Goal: Navigation & Orientation: Find specific page/section

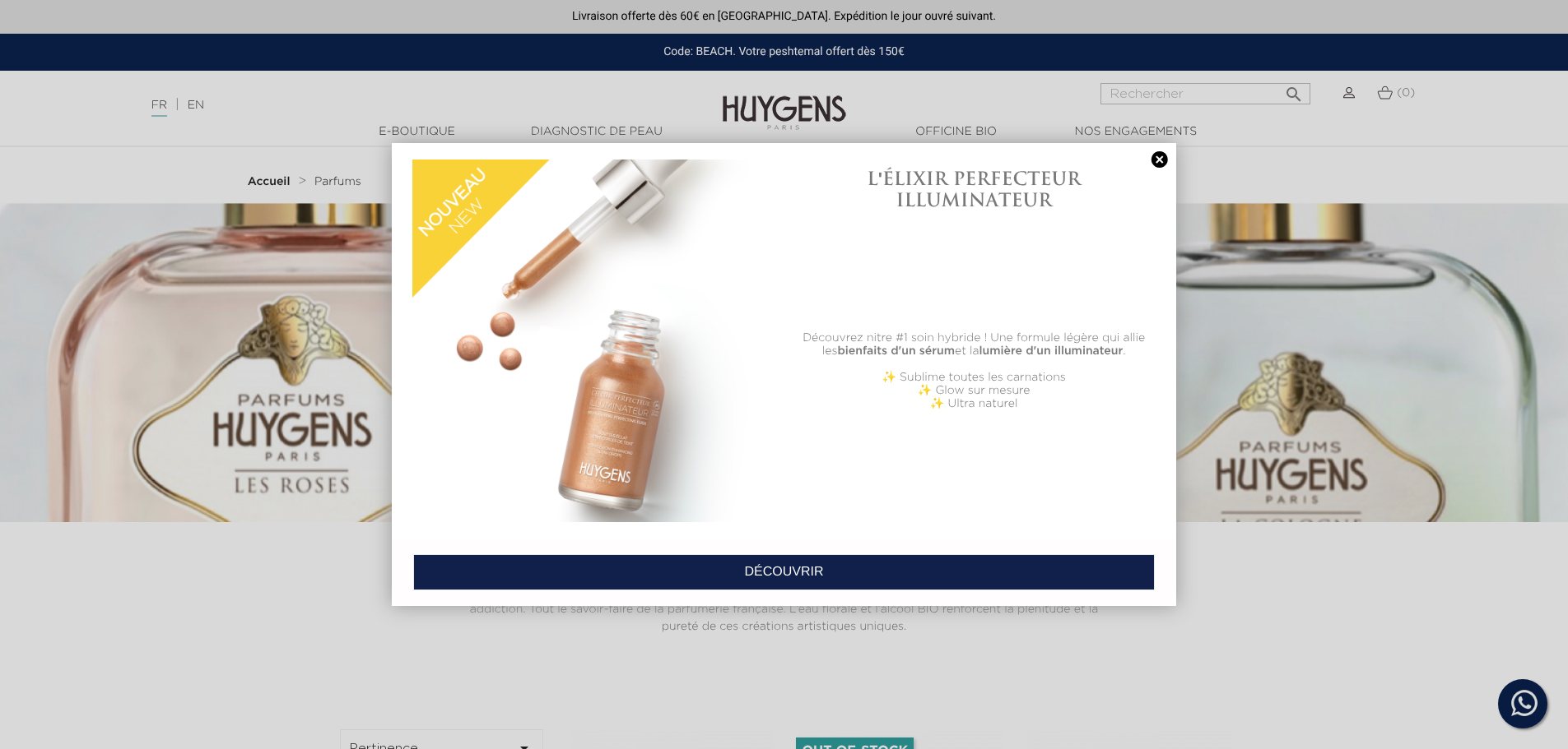
click at [1153, 152] on link at bounding box center [1159, 159] width 23 height 17
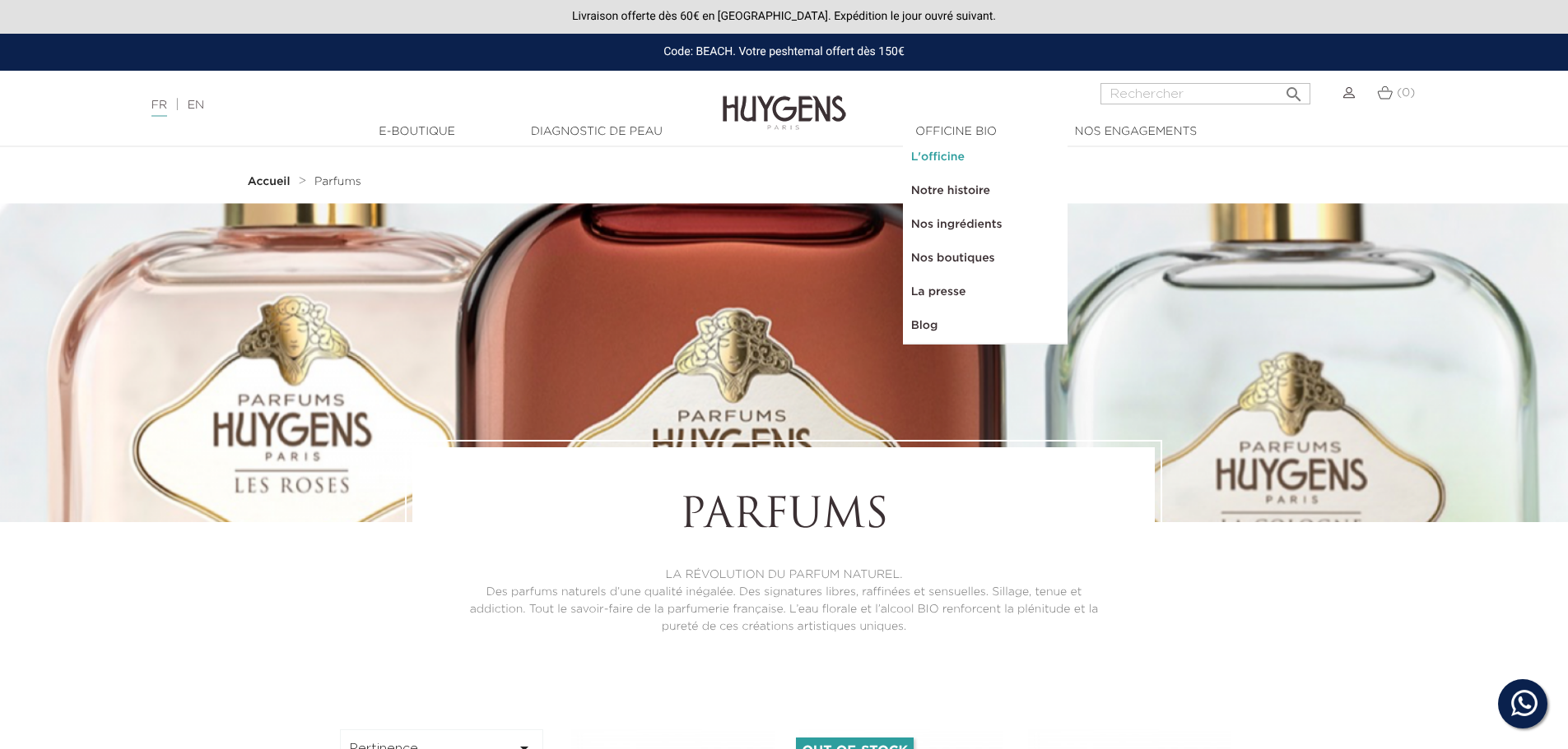
click at [951, 154] on link "L'officine" at bounding box center [985, 157] width 165 height 34
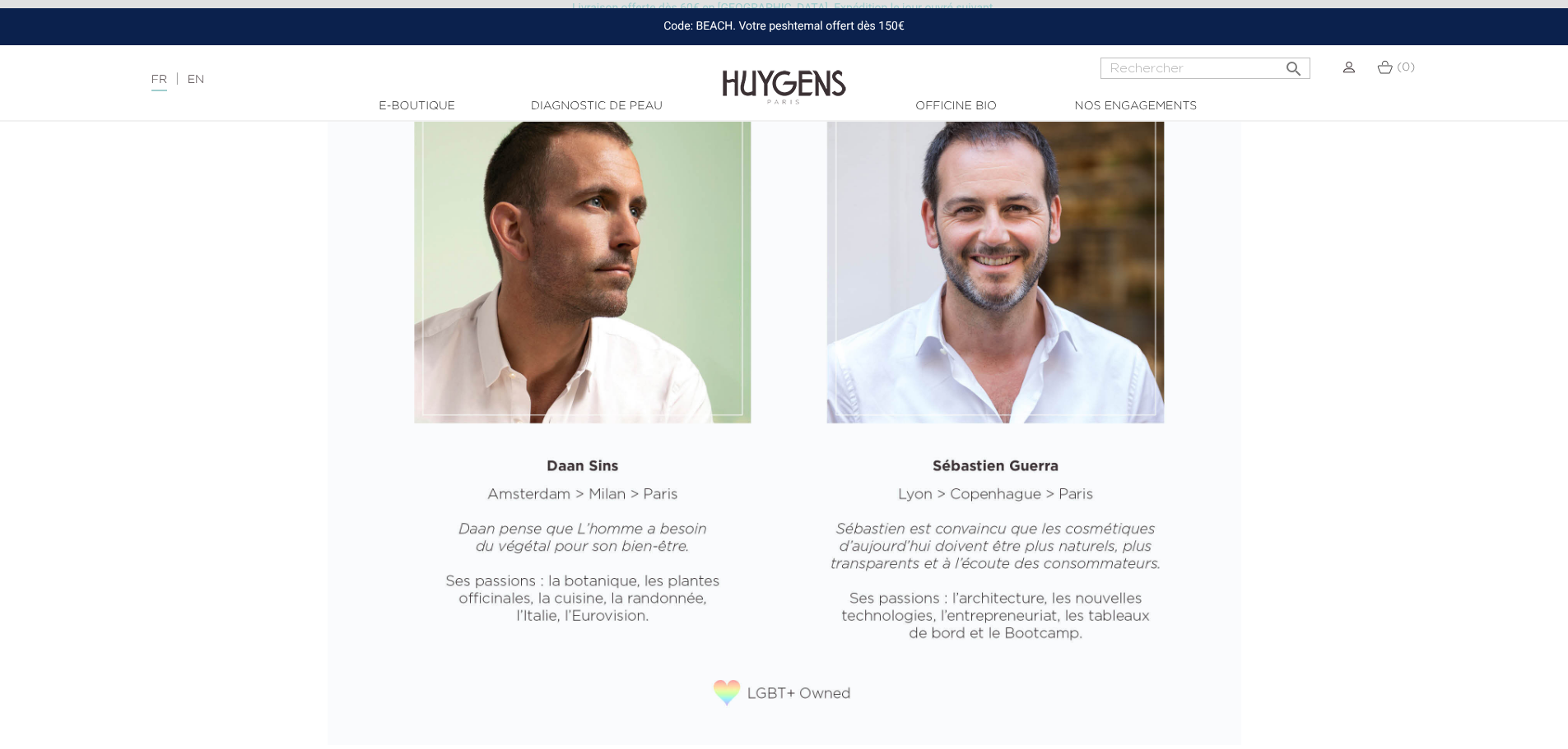
scroll to position [2266, 0]
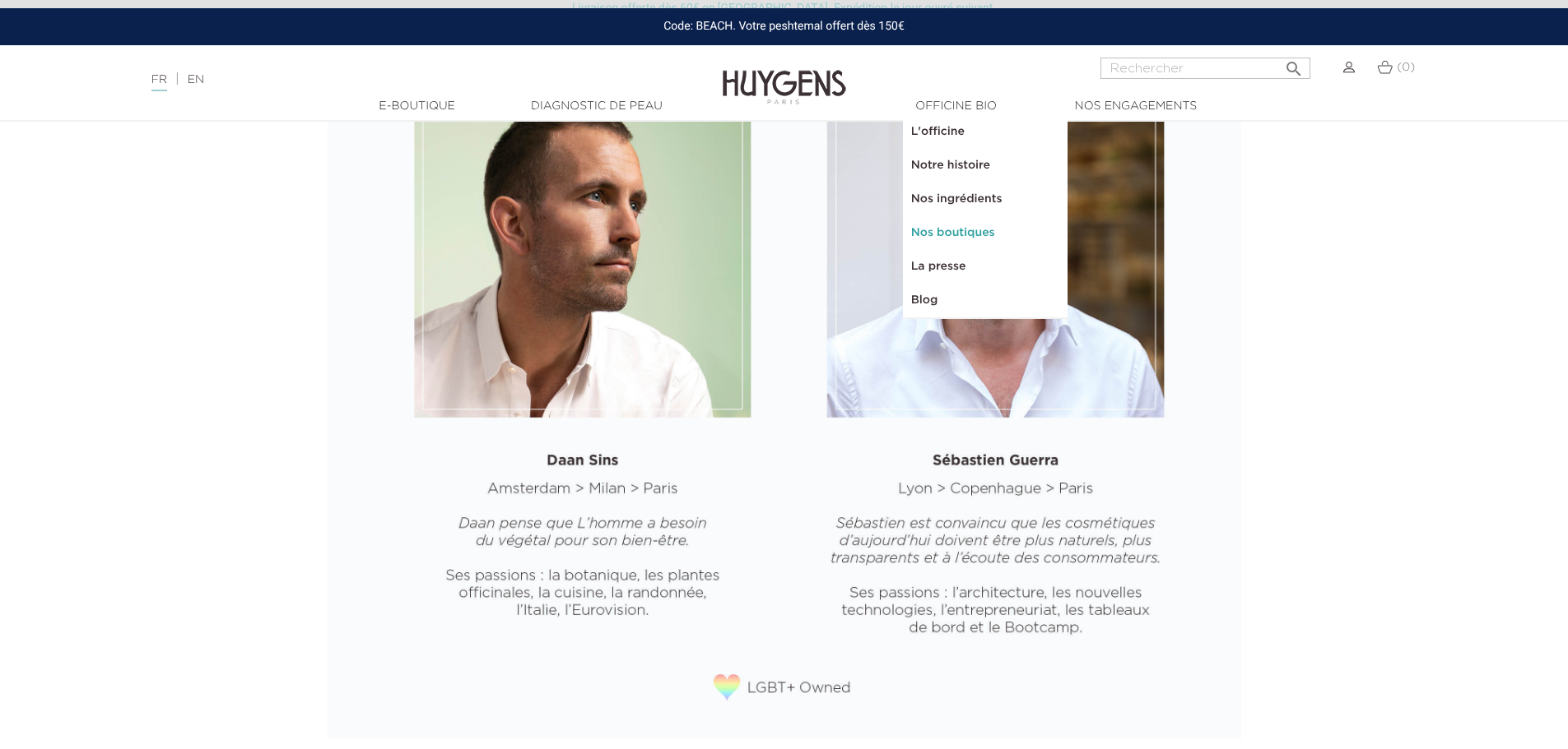
click at [942, 228] on link "Nos boutiques" at bounding box center [985, 233] width 165 height 34
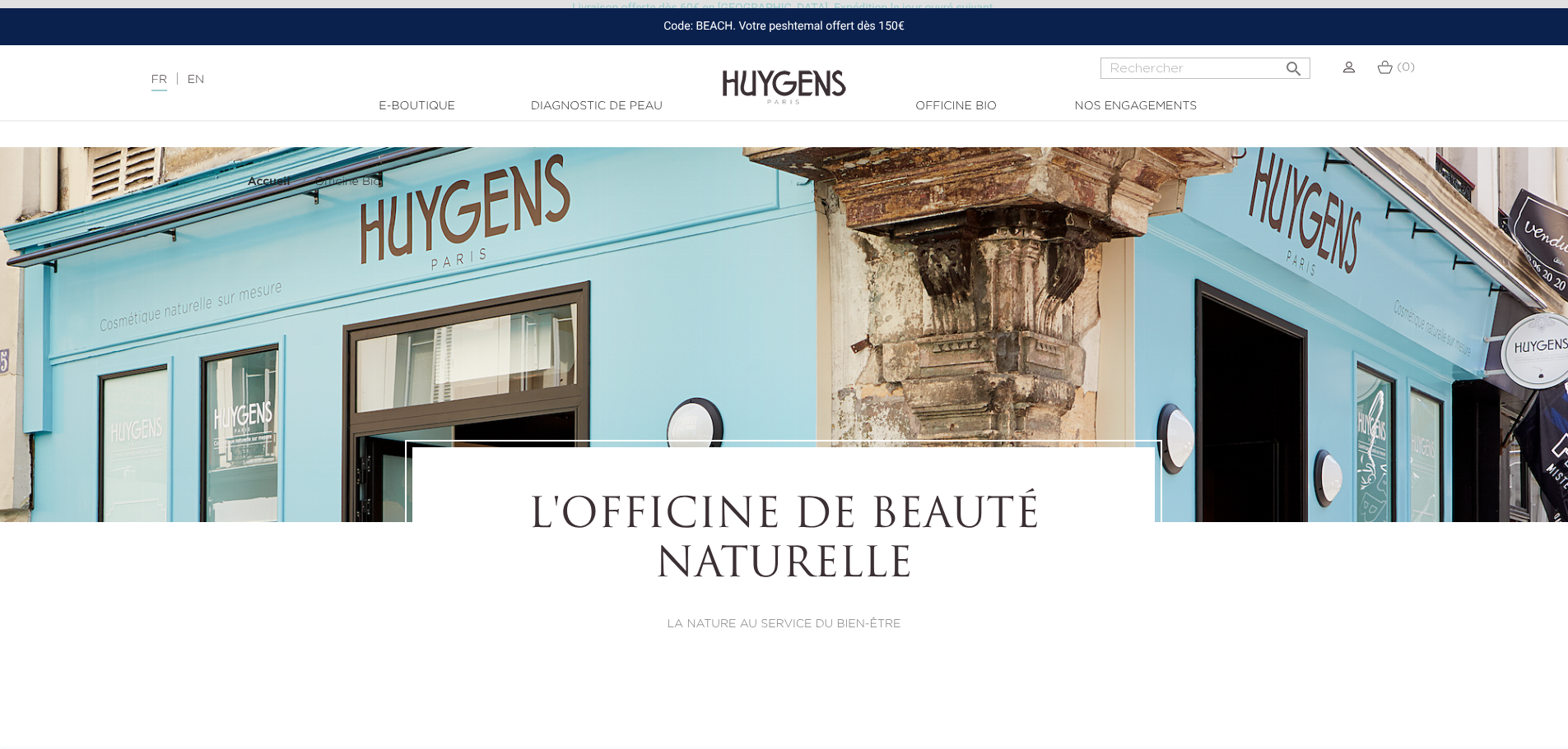
select select "FR"
